Goal: Task Accomplishment & Management: Manage account settings

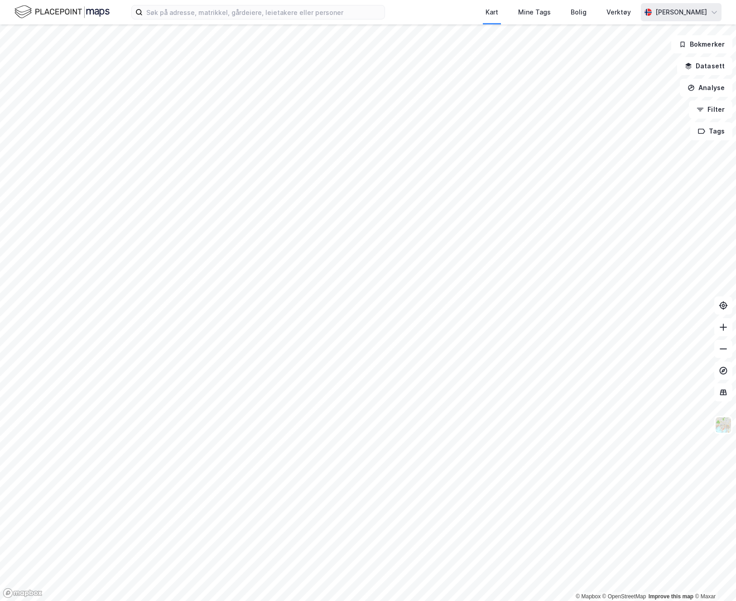
click at [681, 15] on div "[PERSON_NAME]" at bounding box center [681, 12] width 52 height 11
click at [639, 51] on div "Åpne Supervisor portalen" at bounding box center [663, 55] width 80 height 11
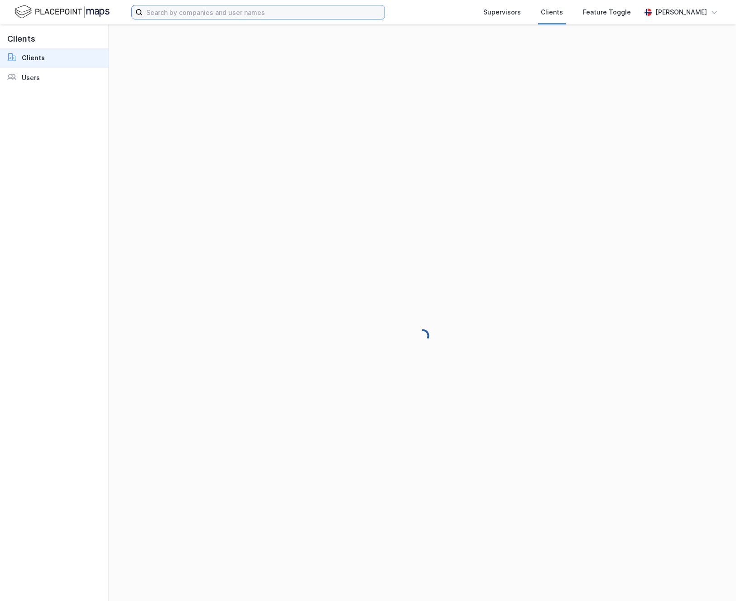
click at [336, 15] on input at bounding box center [264, 12] width 242 height 14
click at [163, 9] on input "marchfirst" at bounding box center [258, 12] width 231 height 14
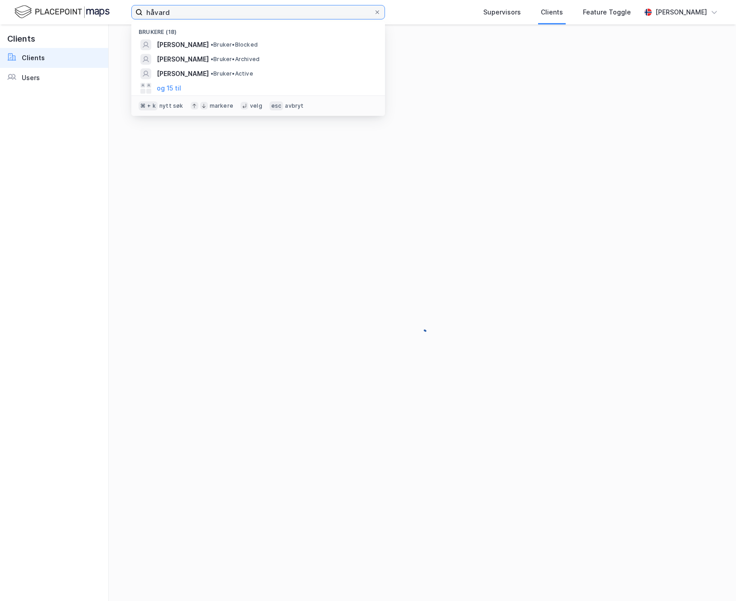
type input "håvard"
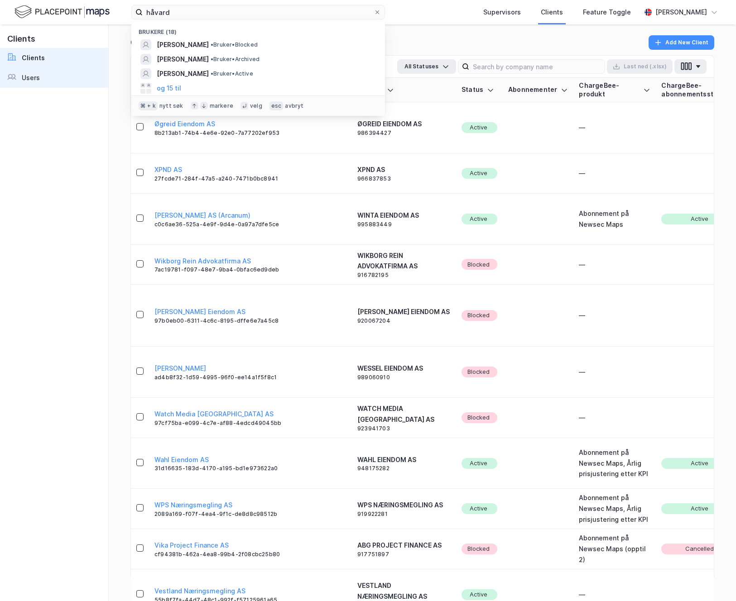
click at [31, 79] on div "Users" at bounding box center [31, 77] width 18 height 11
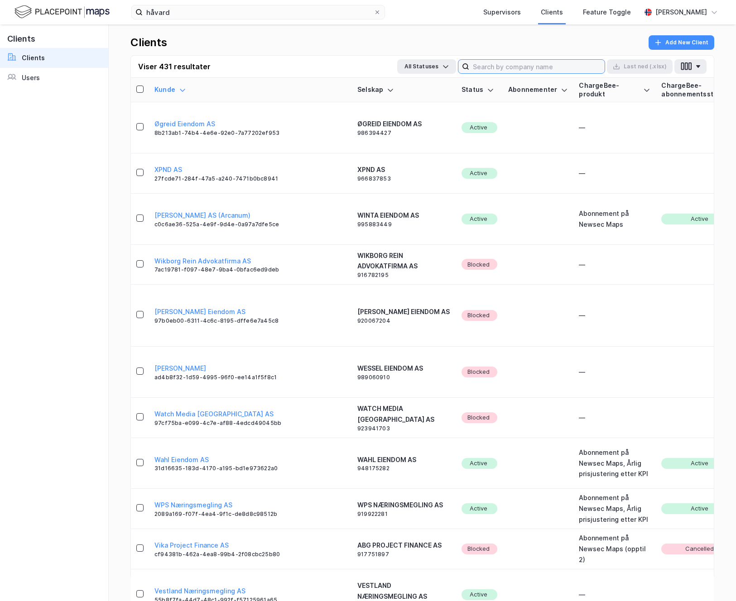
click at [506, 64] on input at bounding box center [536, 67] width 135 height 14
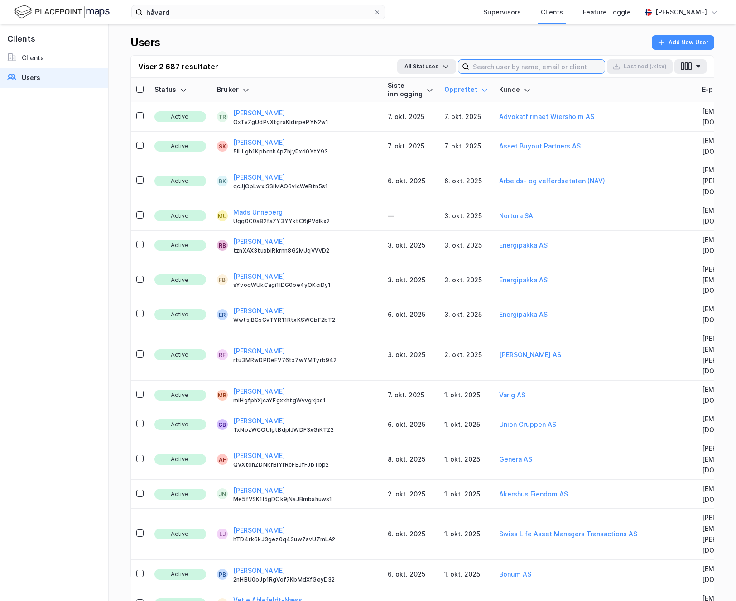
click at [506, 64] on input at bounding box center [536, 67] width 135 height 14
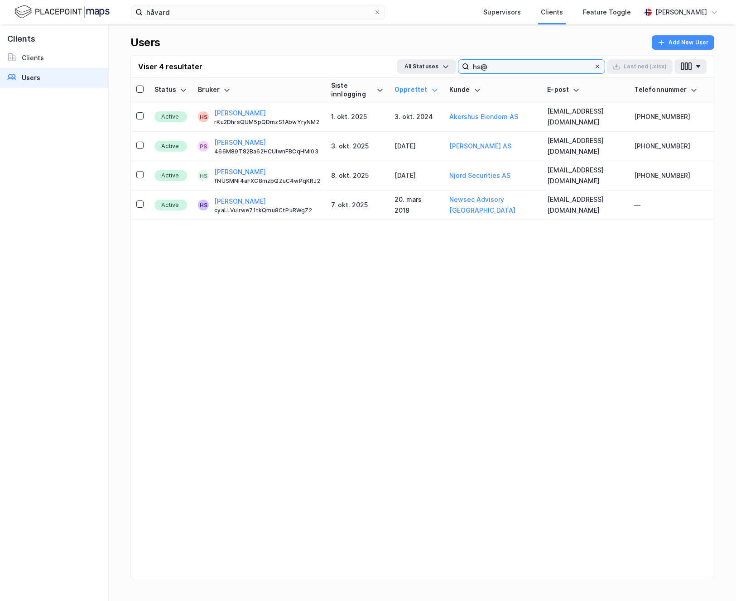
type input "hs@"
click at [596, 66] on icon at bounding box center [596, 66] width 5 height 5
click at [593, 66] on input "hs@" at bounding box center [531, 67] width 124 height 14
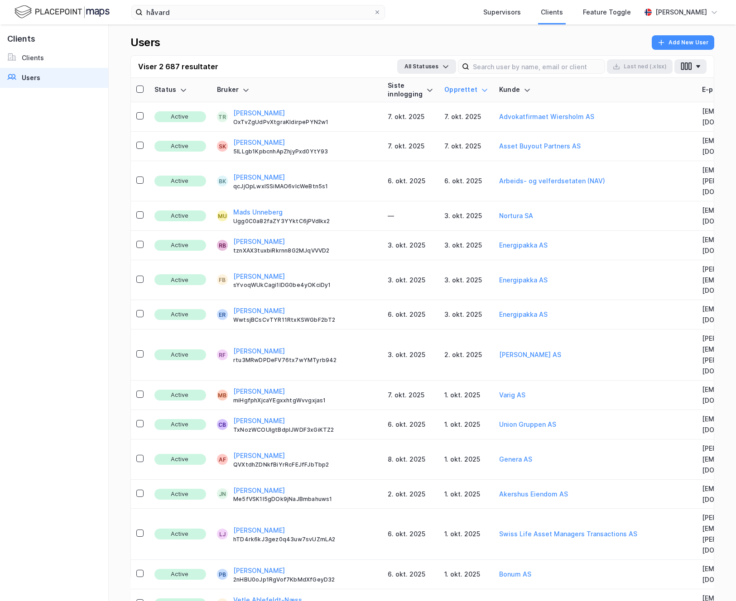
click at [276, 54] on div "Users Add New User" at bounding box center [421, 45] width 583 height 20
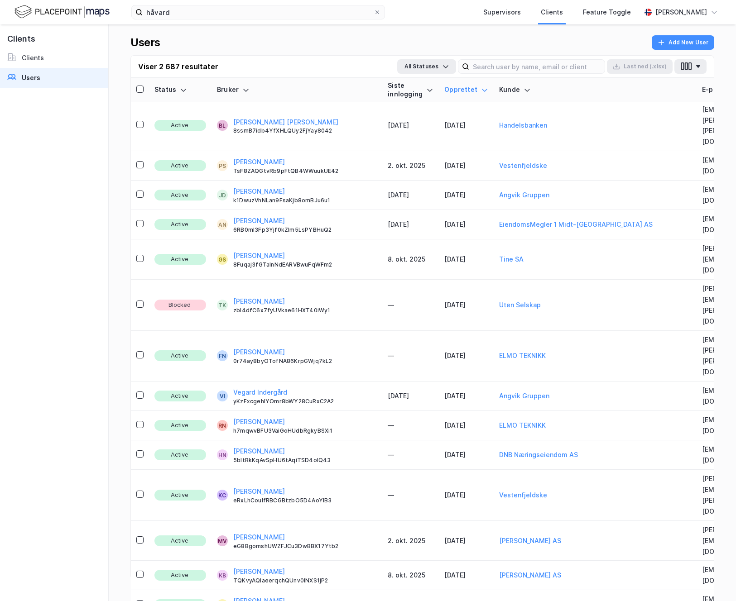
scroll to position [596, 0]
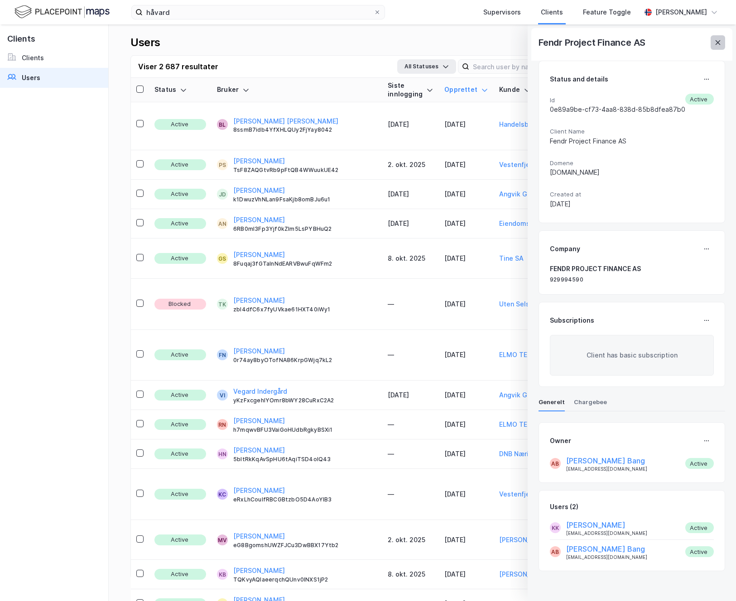
click at [714, 47] on button at bounding box center [717, 42] width 14 height 14
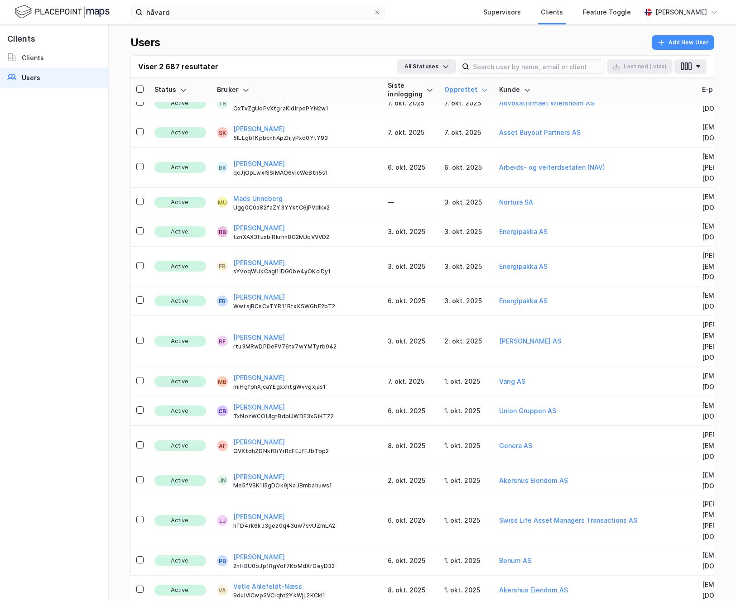
scroll to position [0, 0]
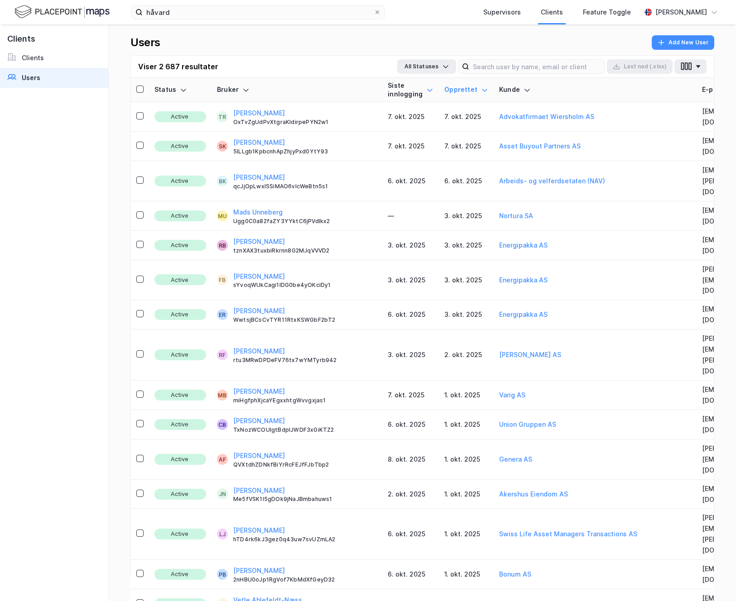
click at [426, 86] on icon at bounding box center [429, 89] width 7 height 7
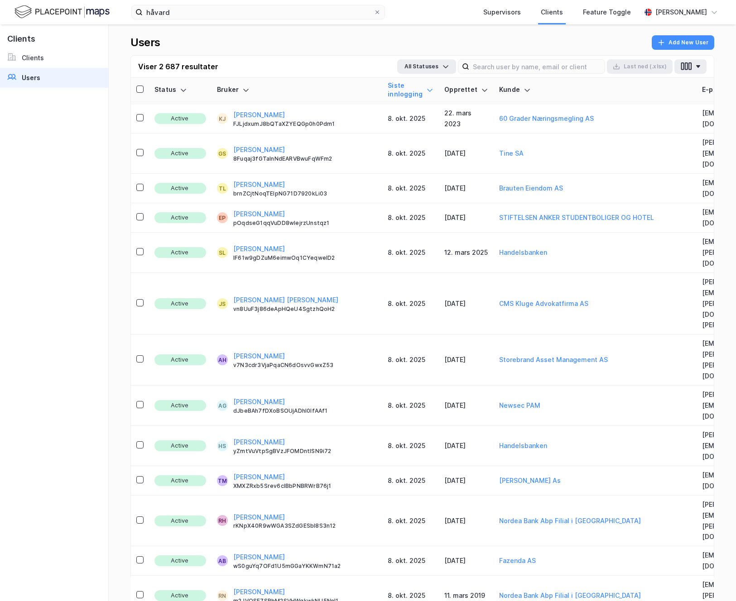
scroll to position [2594, 0]
